Goal: Navigation & Orientation: Find specific page/section

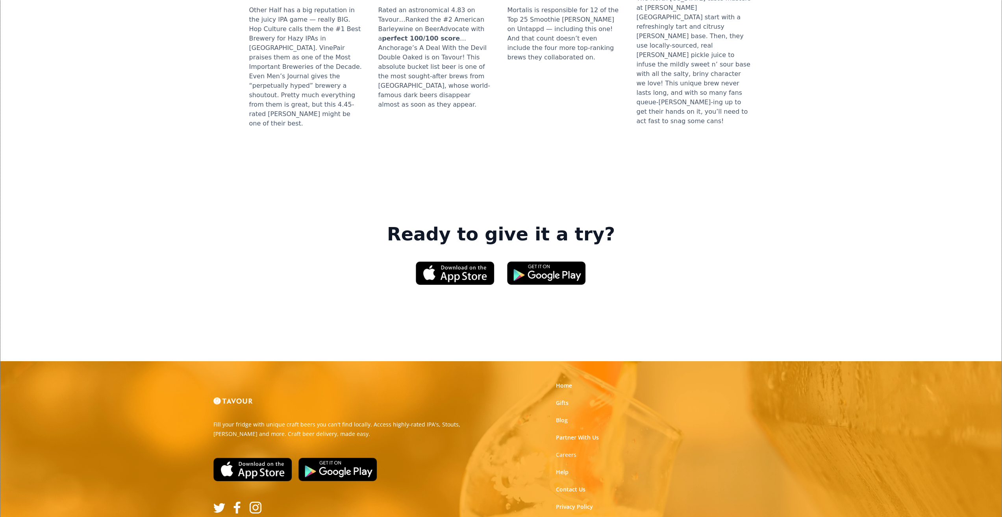
scroll to position [1050, 0]
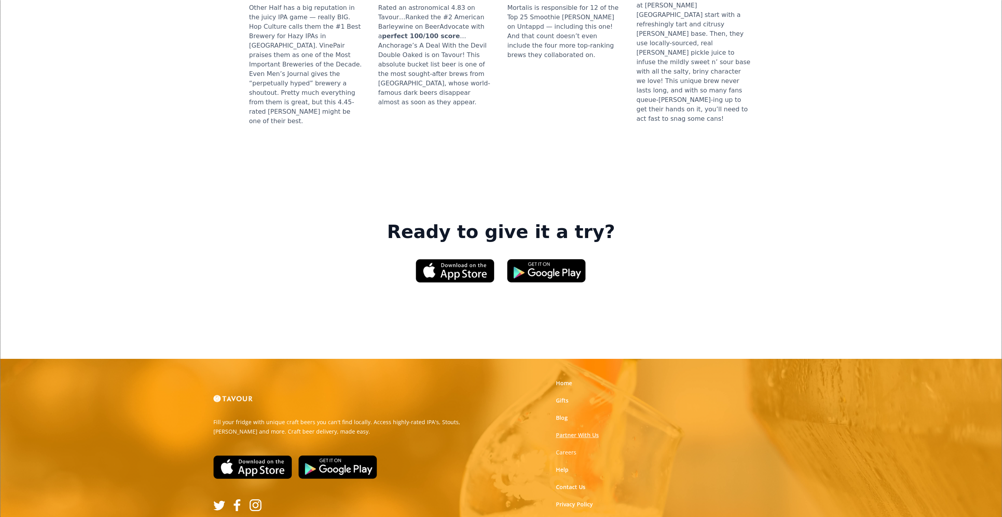
click at [588, 432] on link "Partner With Us" at bounding box center [577, 436] width 43 height 8
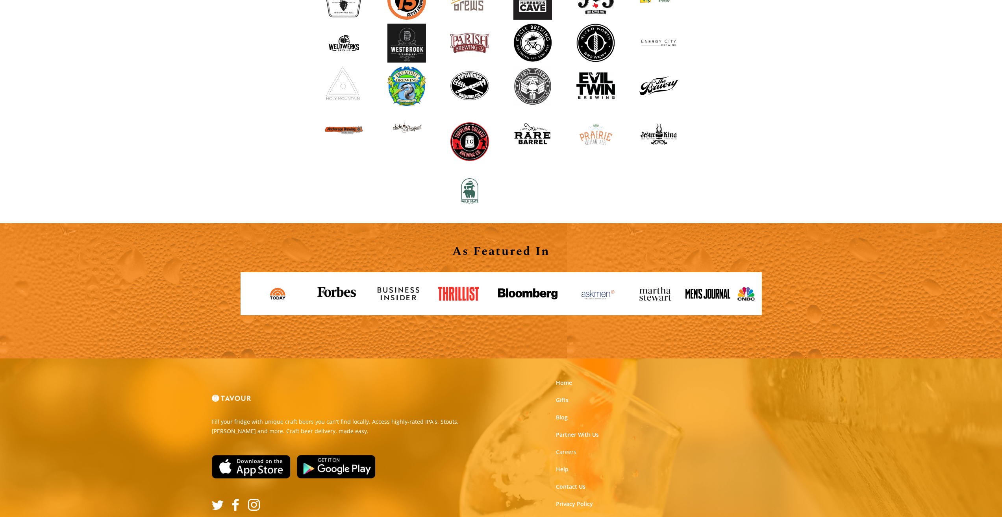
scroll to position [827, 0]
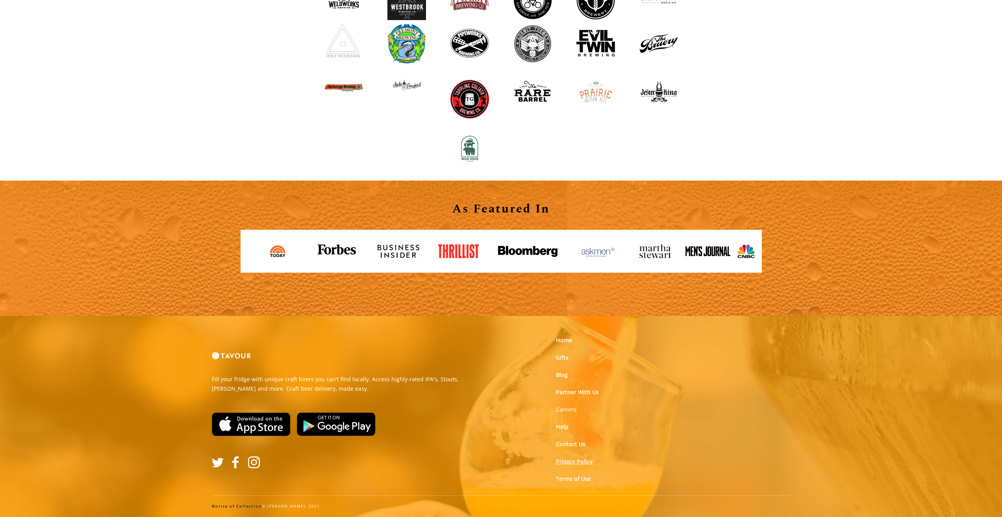
click at [570, 462] on link "Privacy Policy" at bounding box center [574, 462] width 37 height 8
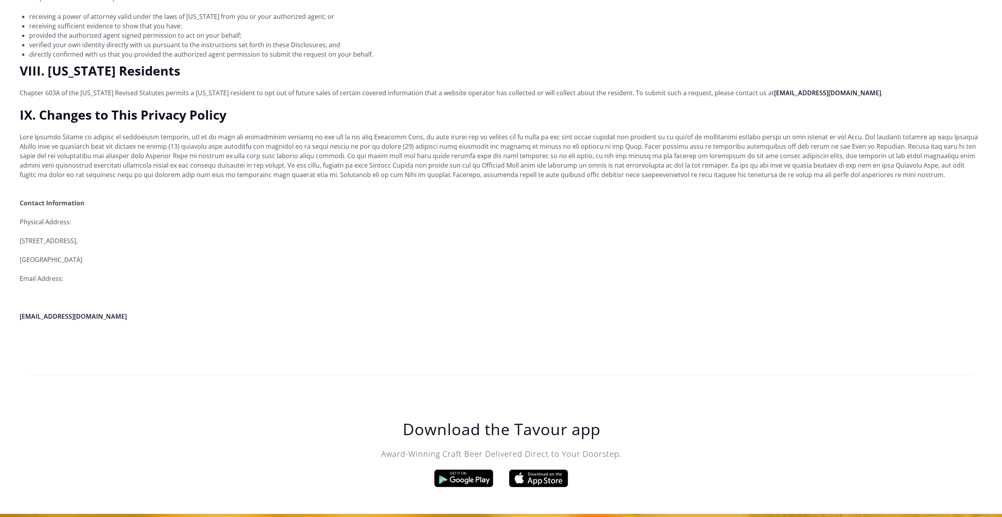
scroll to position [1851, 0]
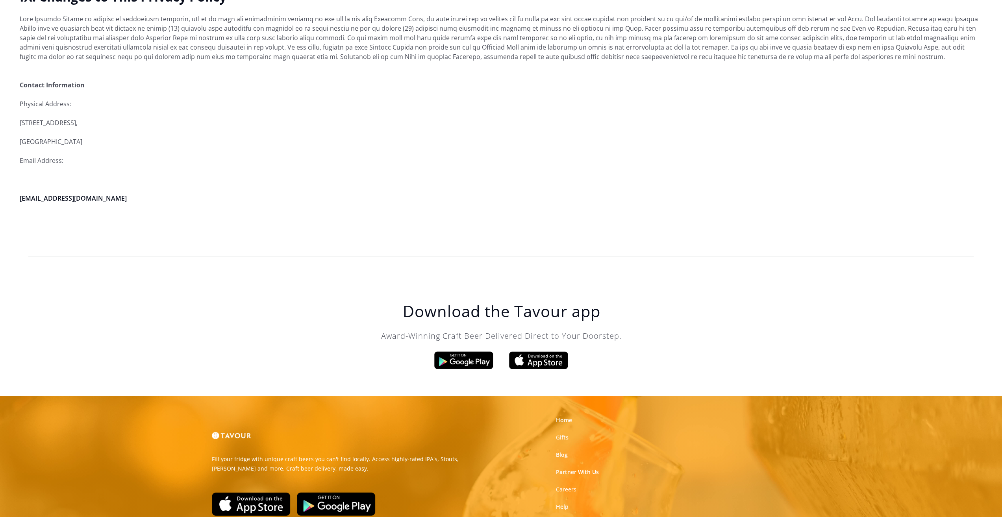
click at [563, 434] on link "Gifts" at bounding box center [562, 438] width 13 height 8
